Goal: Information Seeking & Learning: Learn about a topic

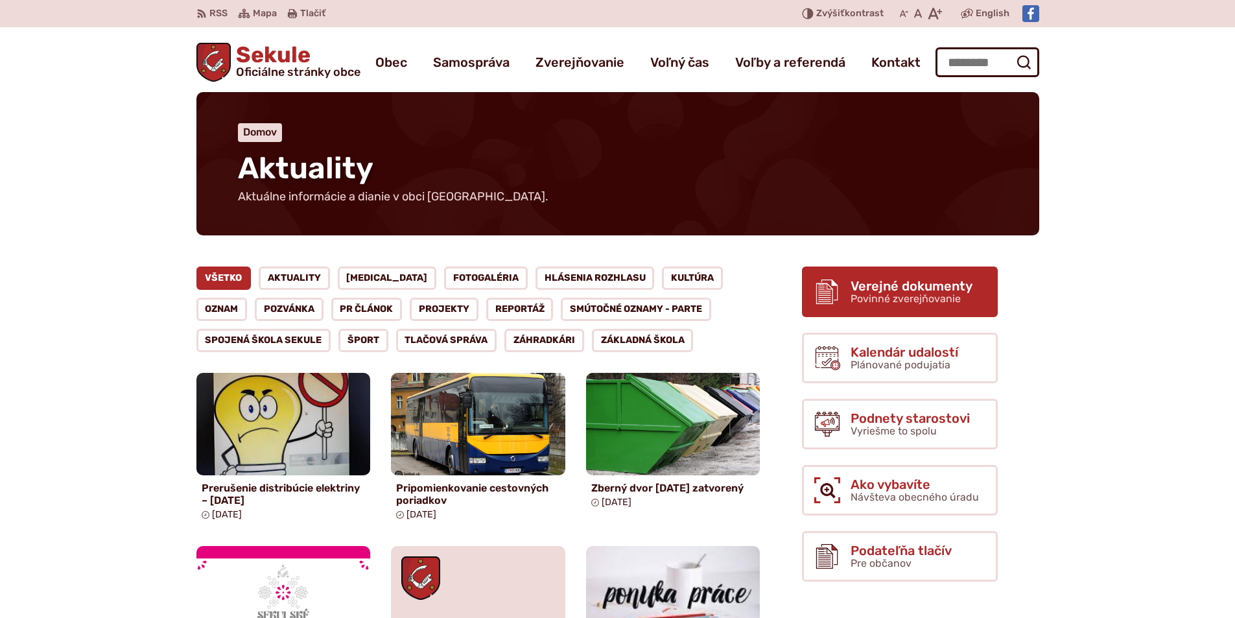
click at [934, 296] on span "Povinné zverejňovanie" at bounding box center [906, 298] width 110 height 12
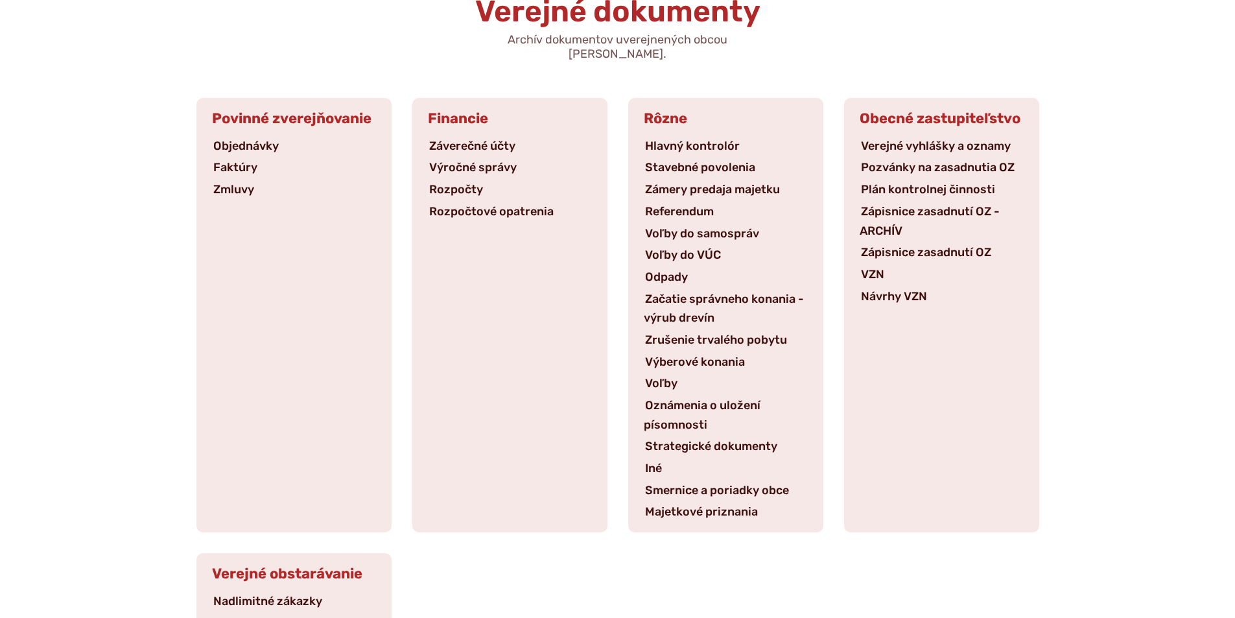
scroll to position [195, 0]
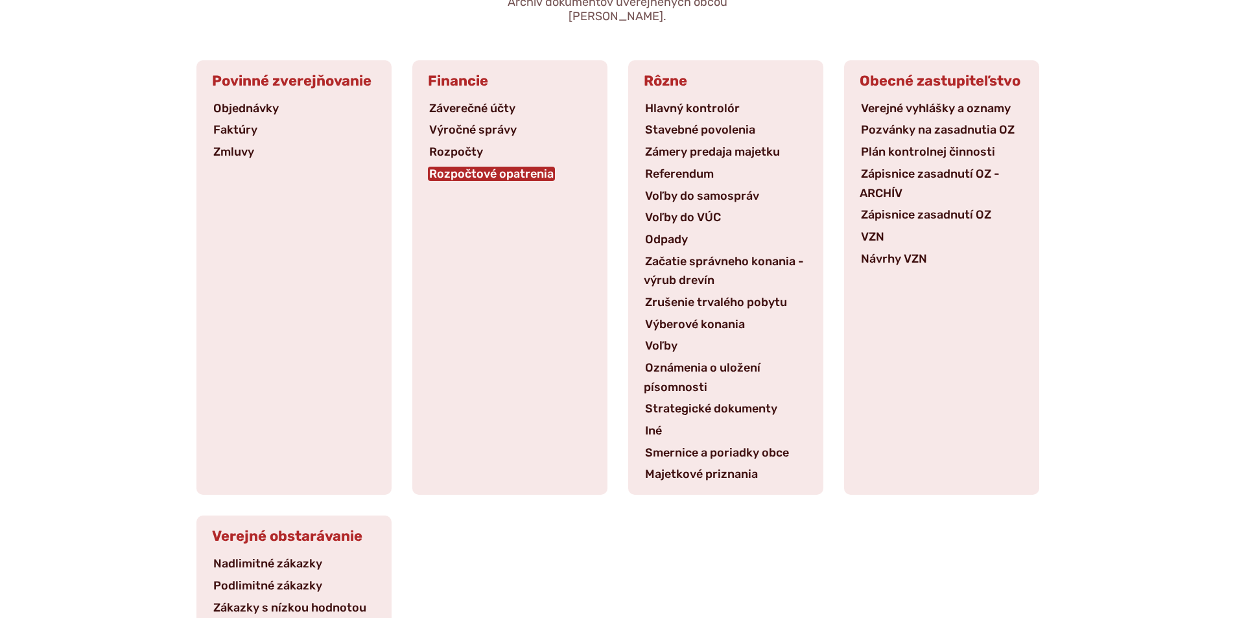
click at [478, 167] on link "Rozpočtové opatrenia" at bounding box center [491, 174] width 127 height 14
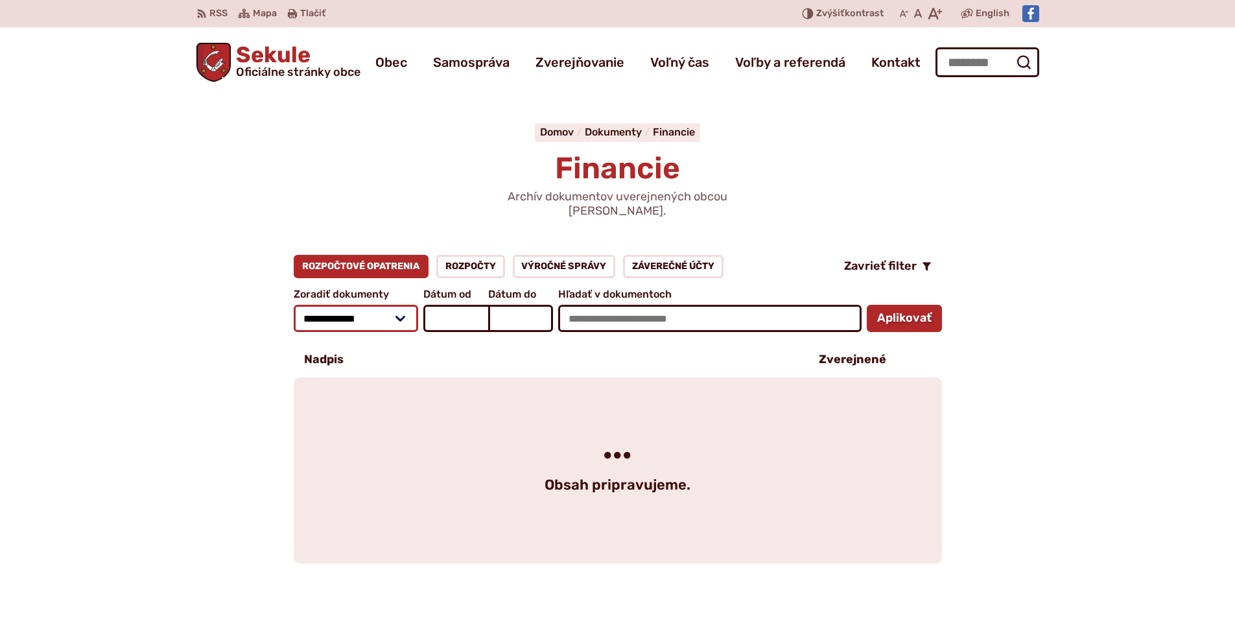
click at [404, 307] on select "**********" at bounding box center [356, 318] width 125 height 27
click at [294, 305] on select "**********" at bounding box center [356, 318] width 125 height 27
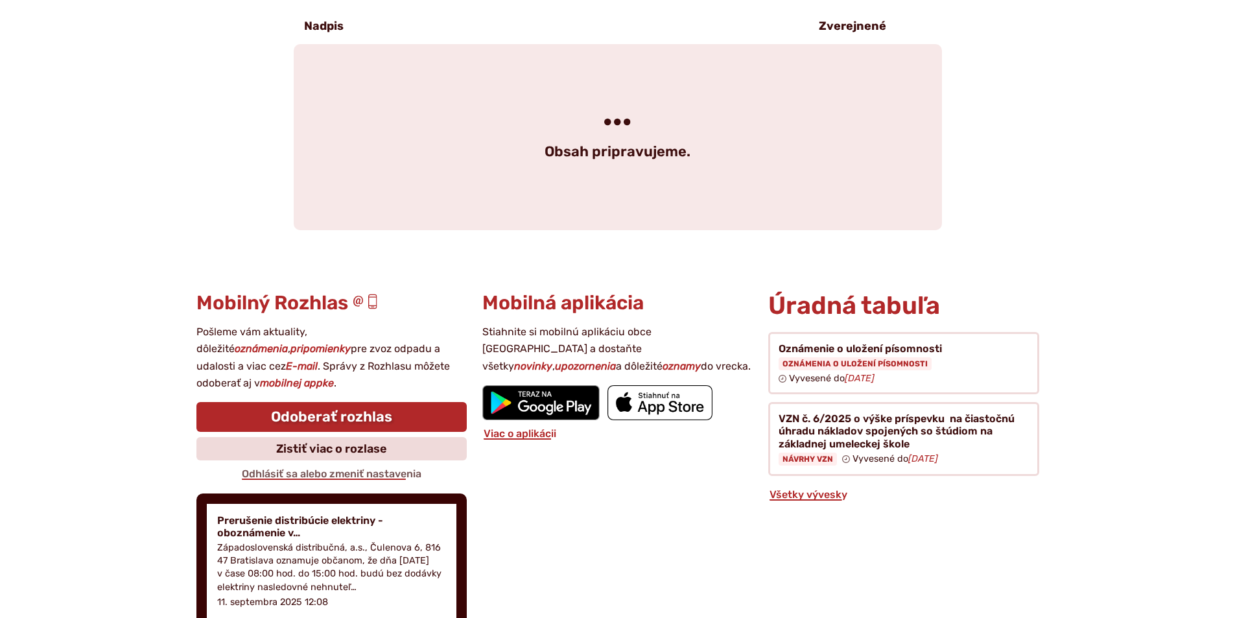
scroll to position [519, 0]
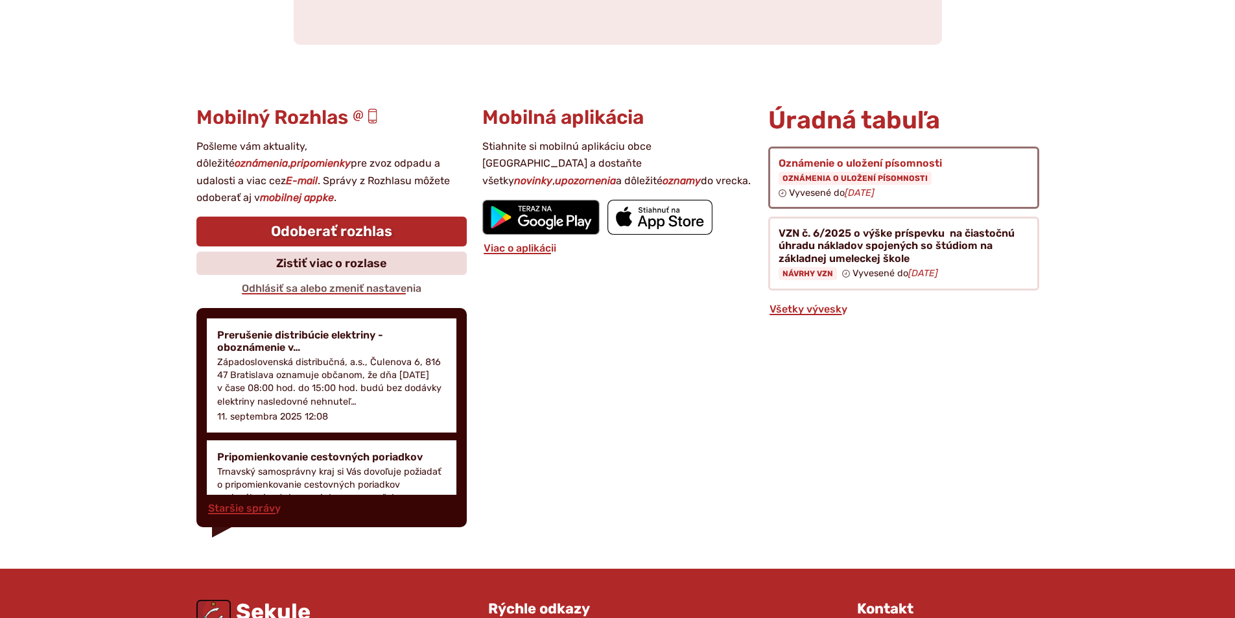
click at [852, 163] on figure at bounding box center [903, 178] width 270 height 63
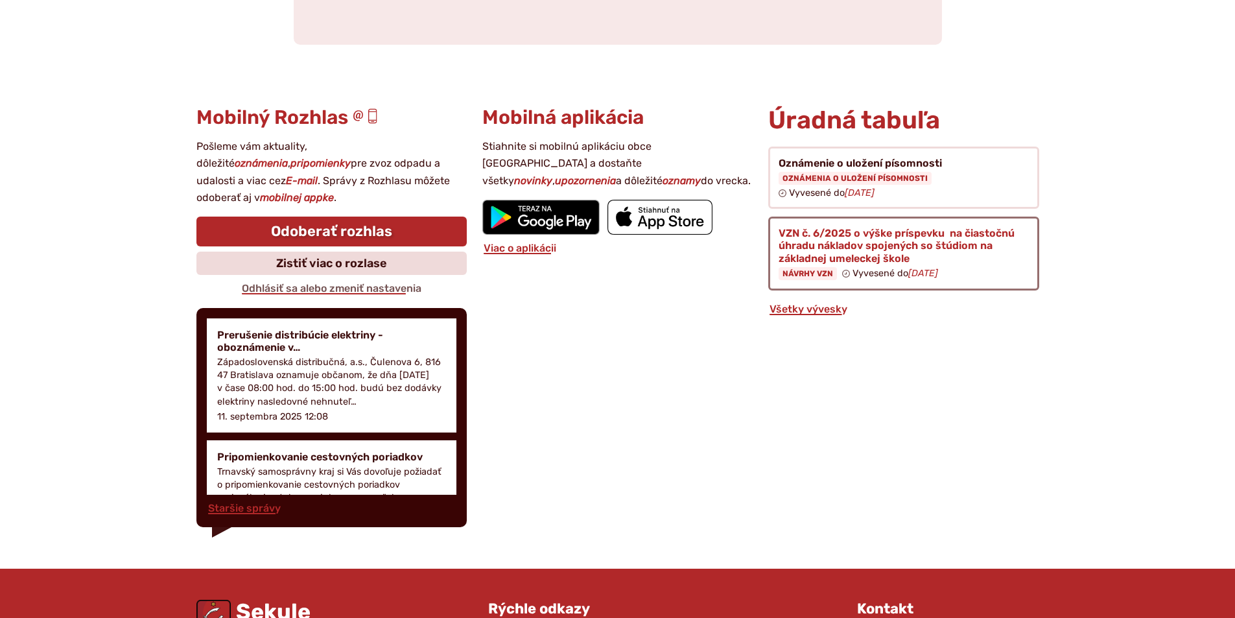
click at [890, 239] on figure at bounding box center [903, 254] width 270 height 74
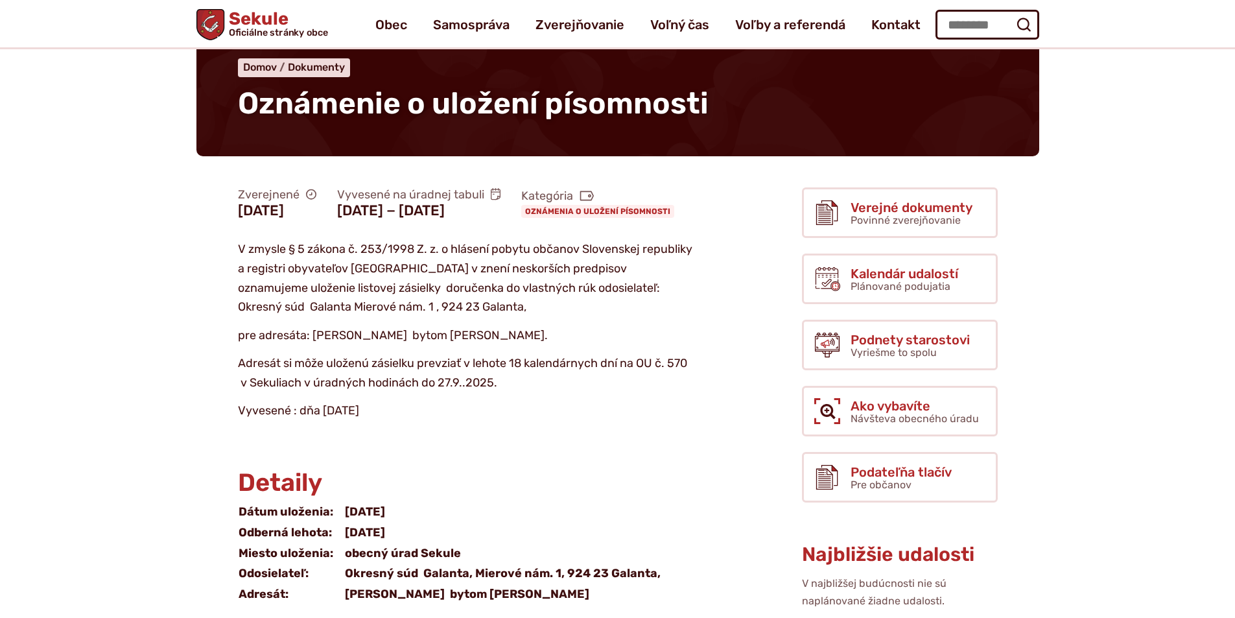
scroll to position [195, 0]
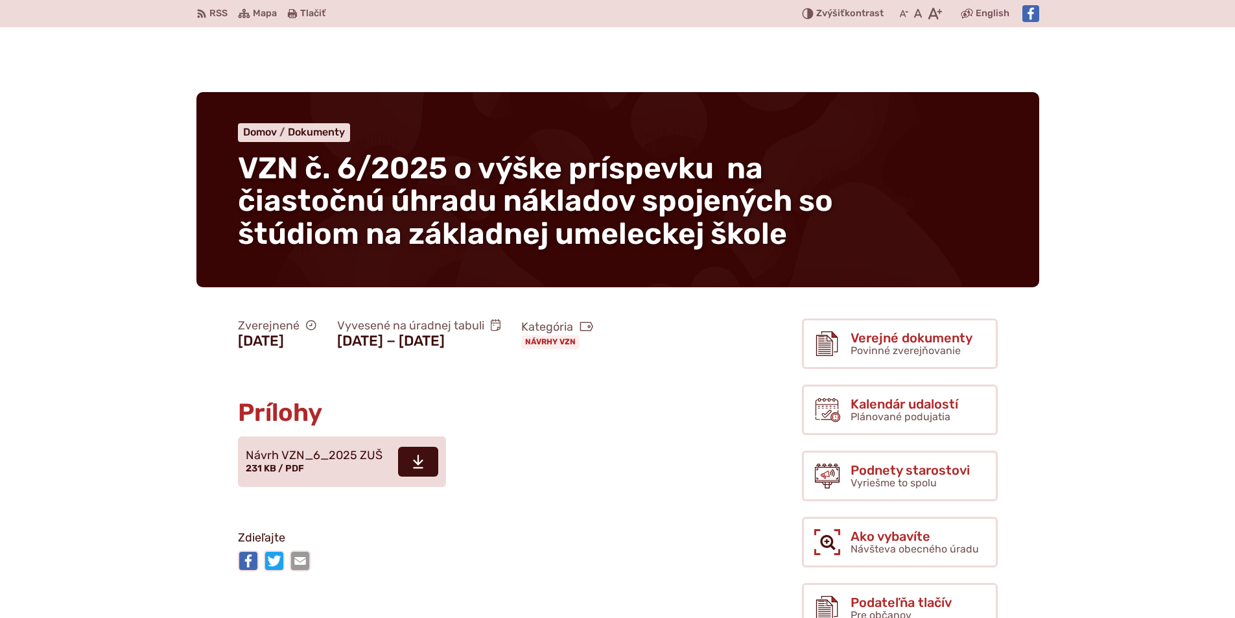
scroll to position [259, 0]
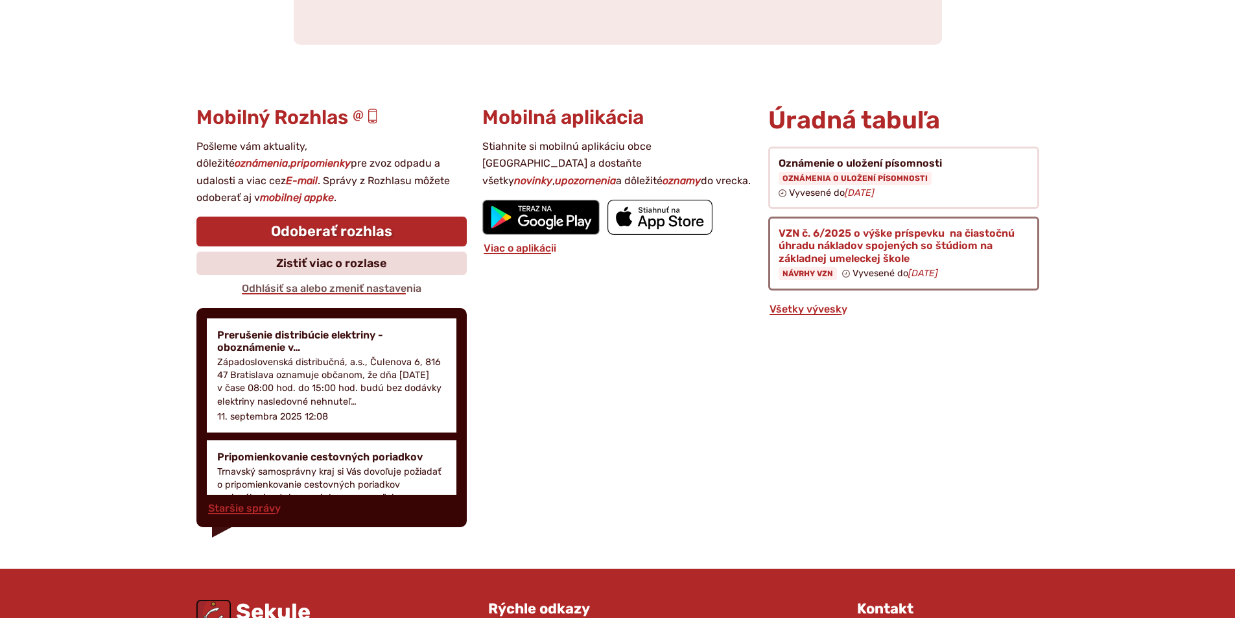
scroll to position [519, 0]
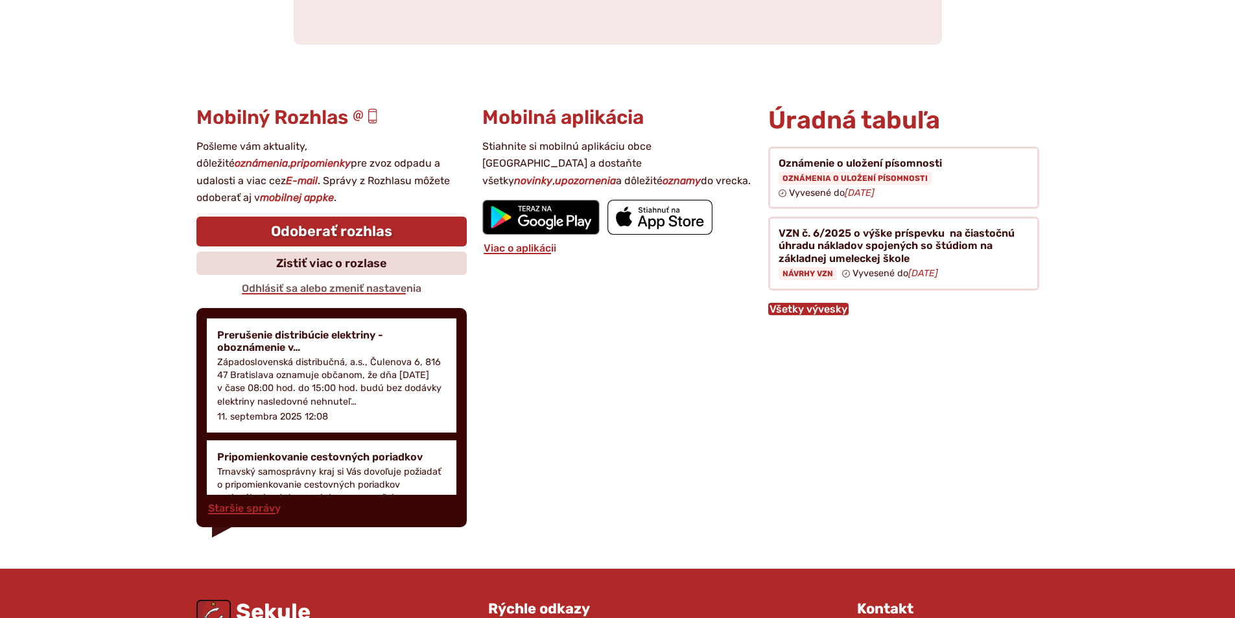
click at [815, 303] on link "Všetky vývesky" at bounding box center [808, 309] width 80 height 12
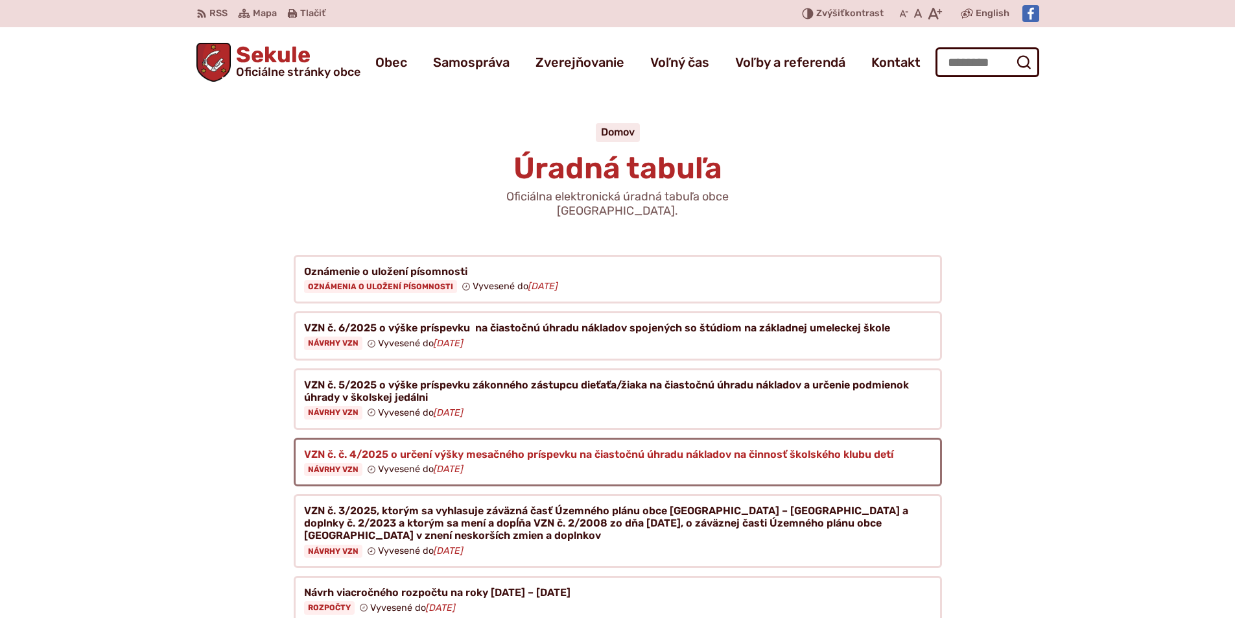
click at [591, 443] on figure at bounding box center [618, 462] width 648 height 49
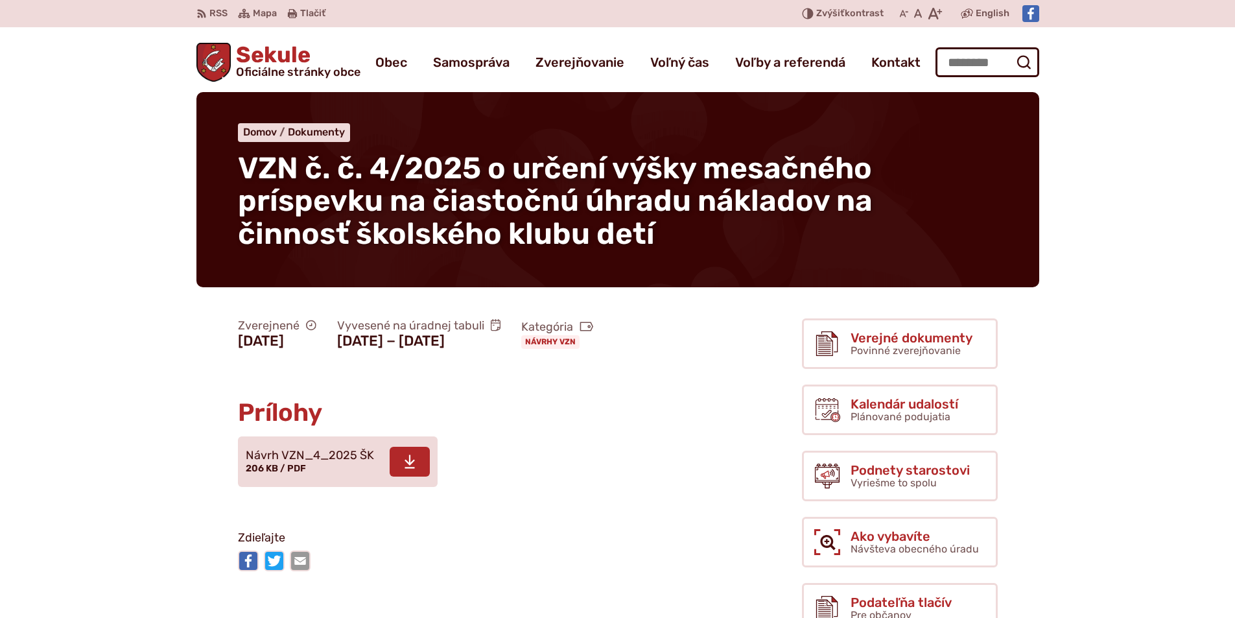
click at [298, 462] on span "Návrh VZN_4_2025 ŠK" at bounding box center [310, 455] width 128 height 13
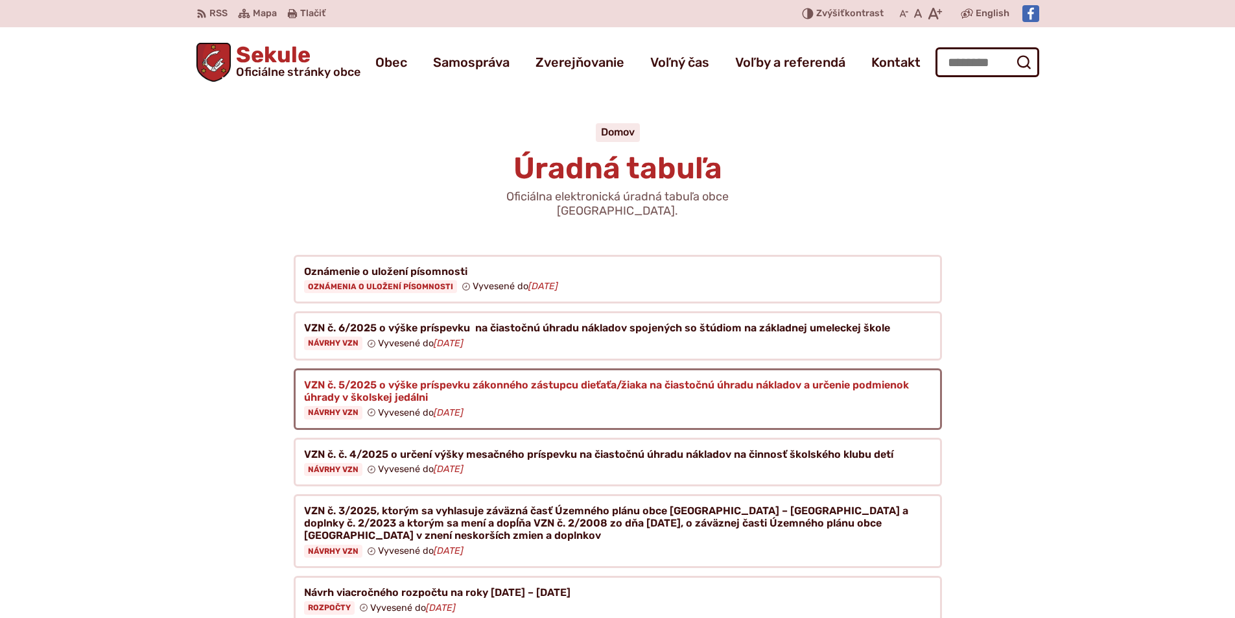
click at [577, 381] on figure at bounding box center [618, 399] width 648 height 62
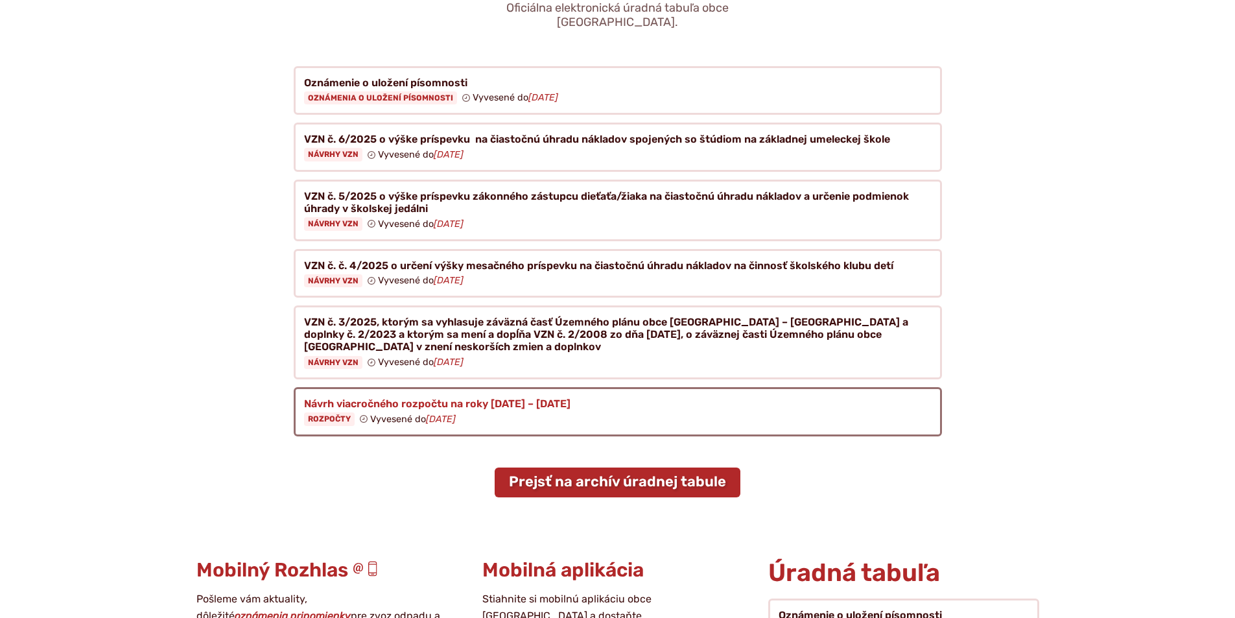
scroll to position [195, 0]
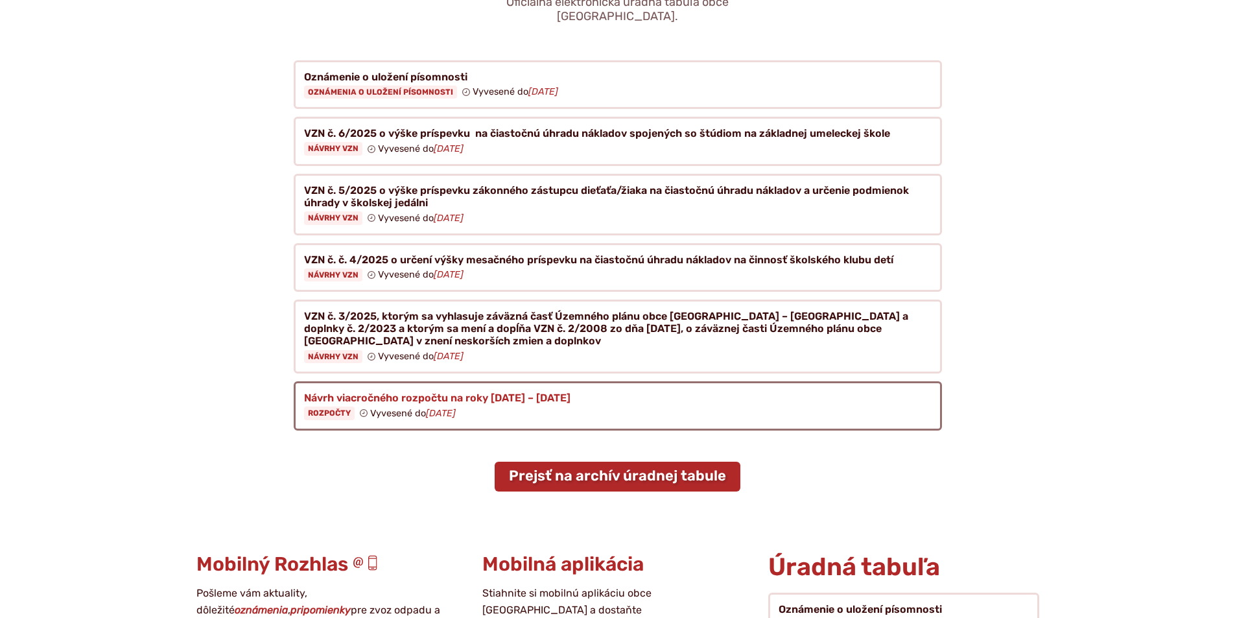
click at [534, 396] on figure at bounding box center [618, 405] width 648 height 49
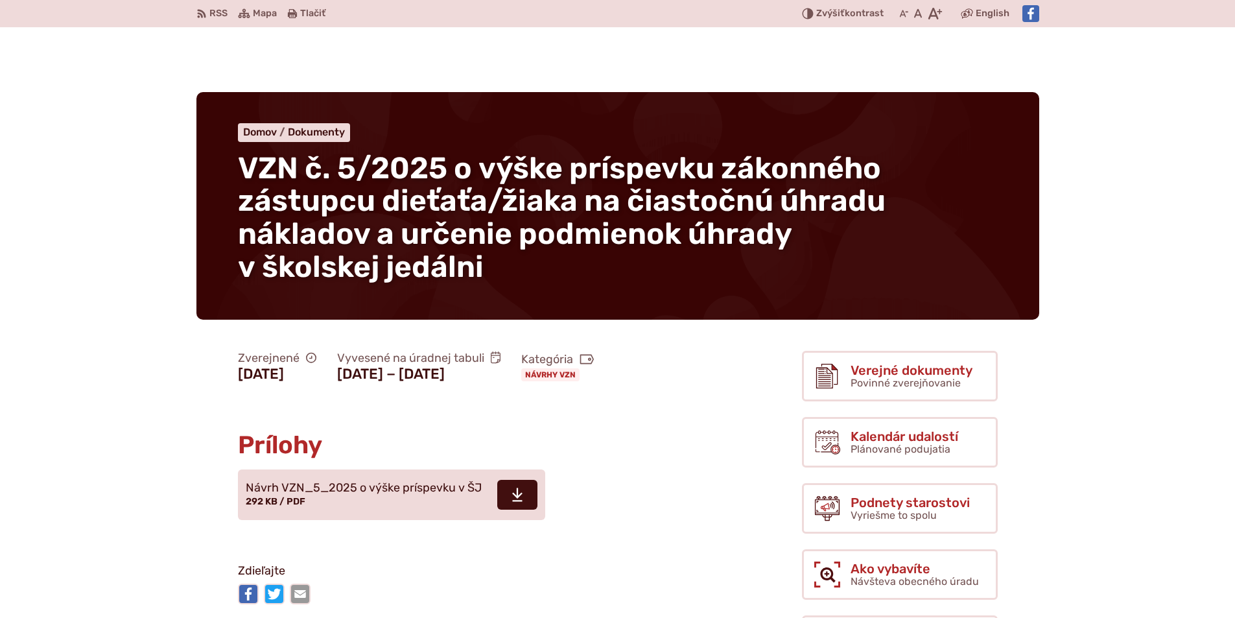
scroll to position [195, 0]
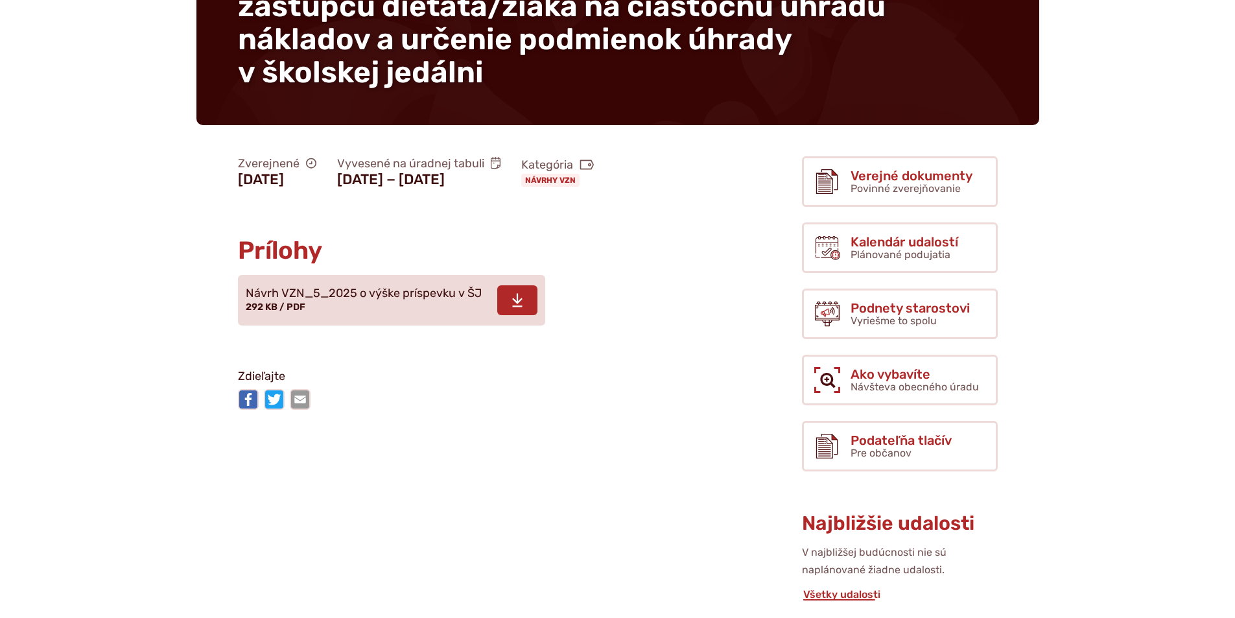
click at [369, 300] on span "Návrh VZN_5_2025 o výške príspevku v ŠJ" at bounding box center [364, 293] width 236 height 13
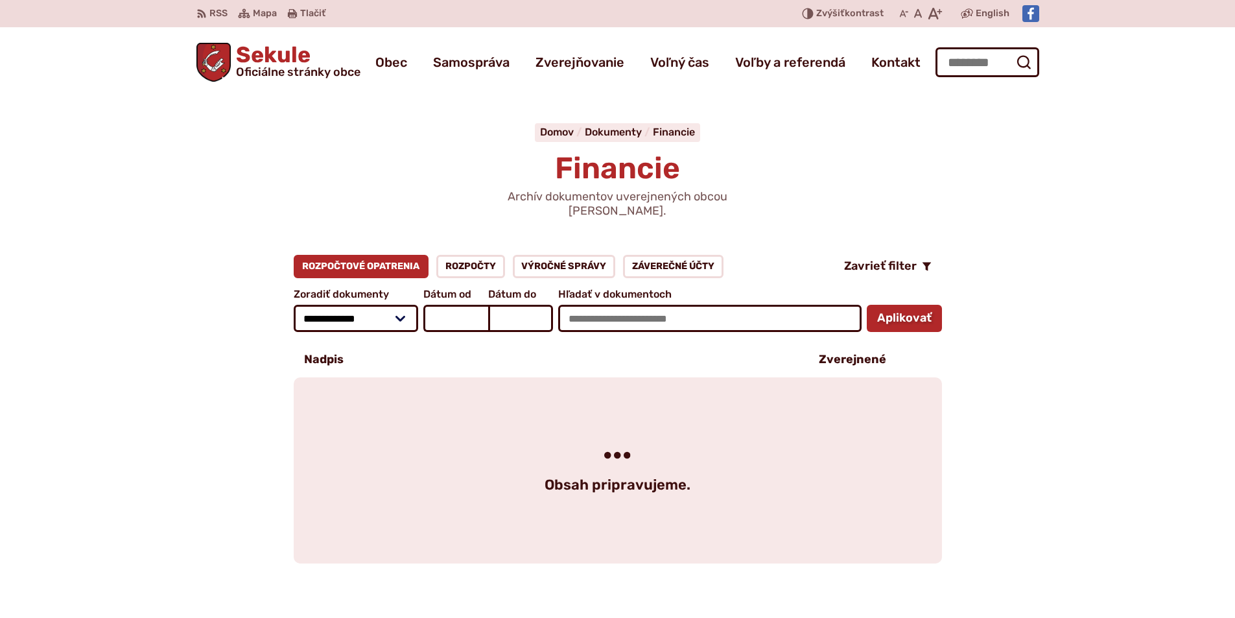
scroll to position [519, 0]
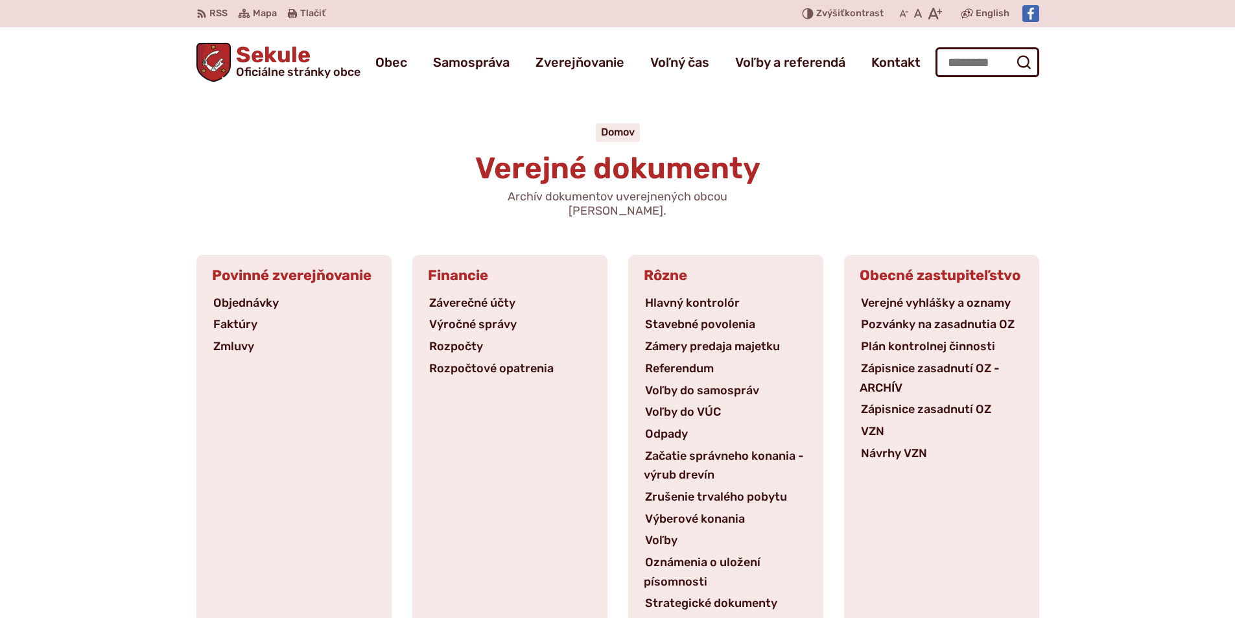
scroll to position [195, 0]
